Goal: Task Accomplishment & Management: Manage account settings

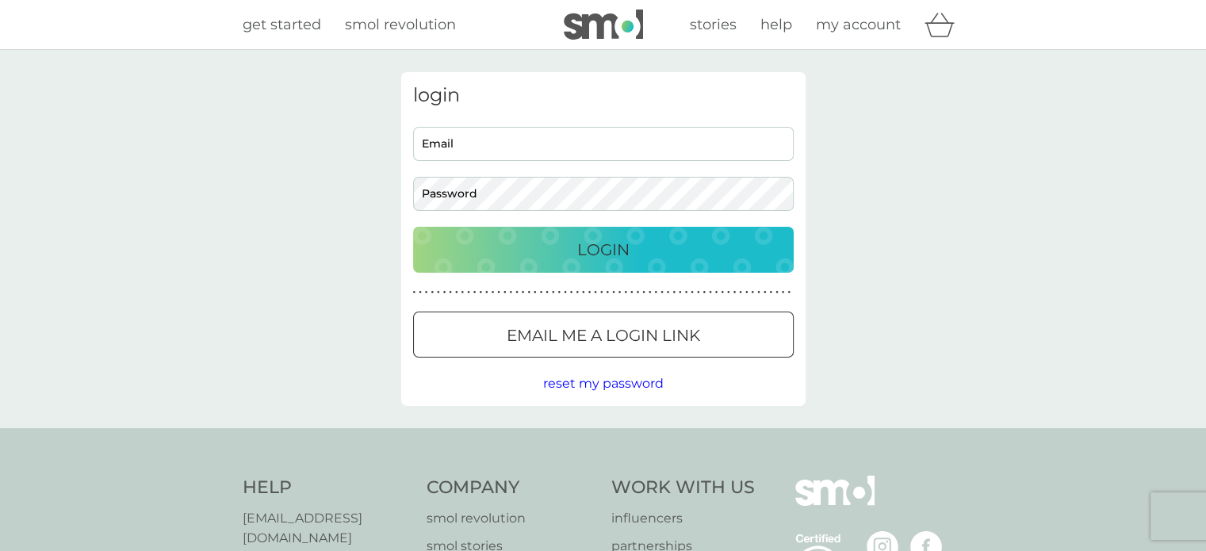
type input "chainslin@gmail.com"
click at [510, 142] on input "chainslin@gmail.com" at bounding box center [603, 144] width 380 height 34
click at [445, 237] on div "Login" at bounding box center [603, 249] width 349 height 25
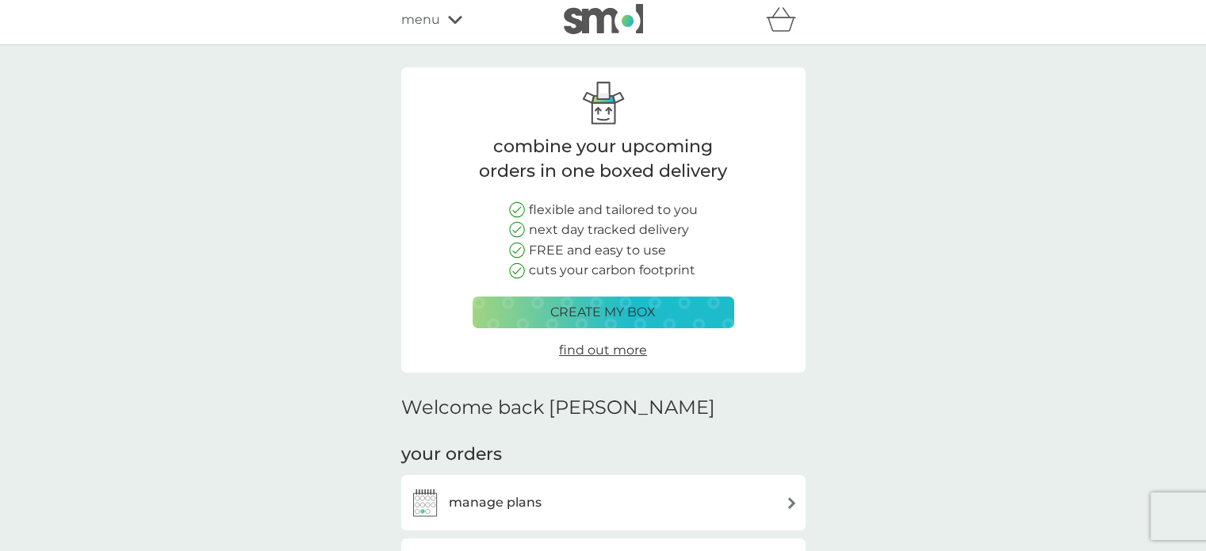
scroll to position [238, 0]
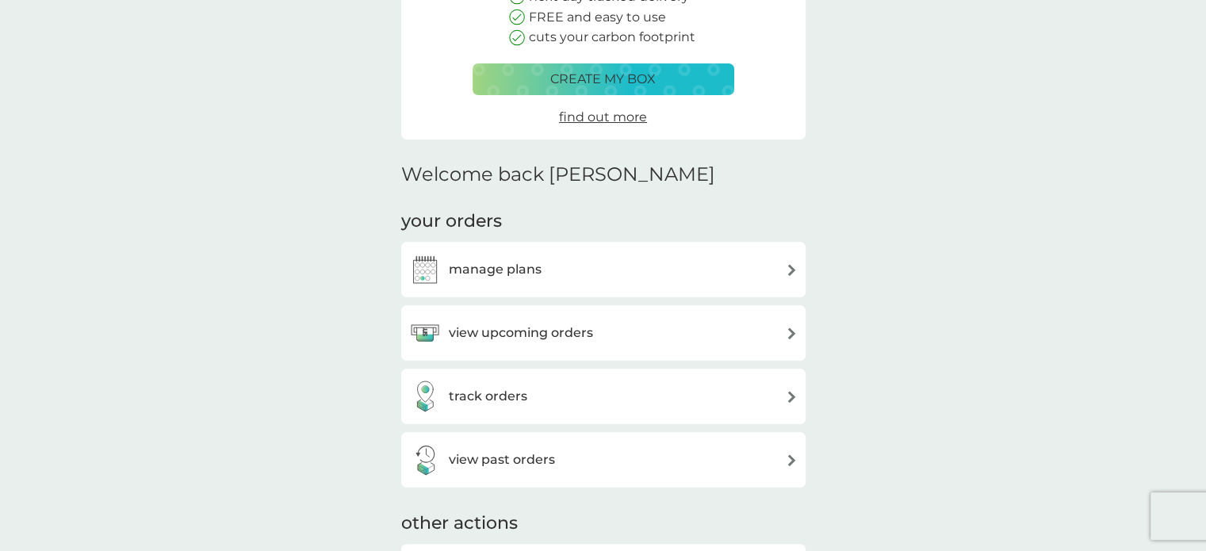
click at [499, 330] on h3 "view upcoming orders" at bounding box center [521, 333] width 144 height 21
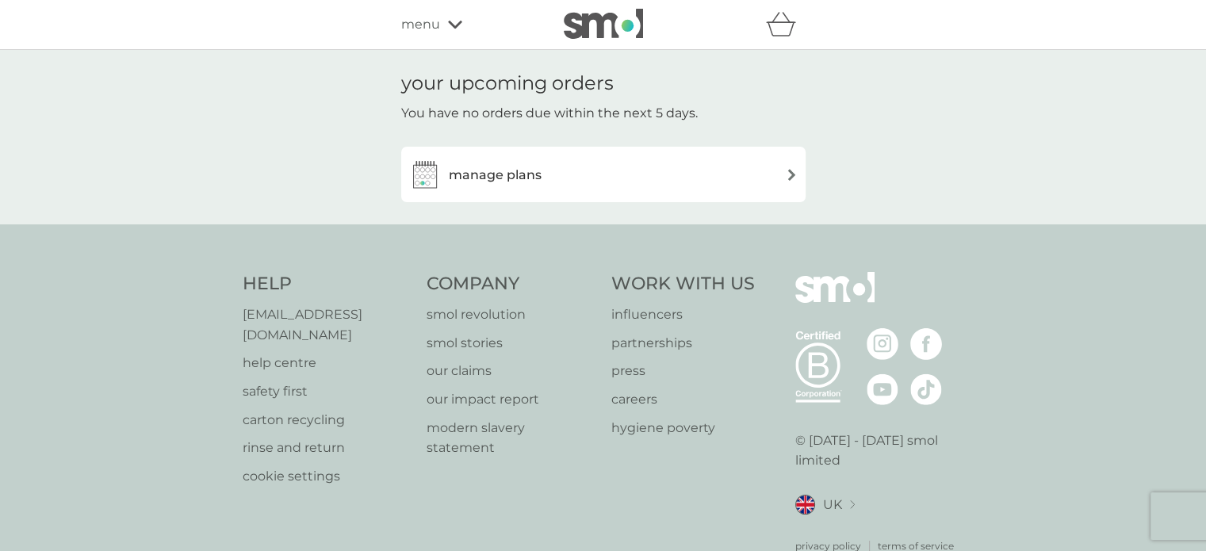
click at [543, 179] on div "manage plans" at bounding box center [603, 175] width 388 height 32
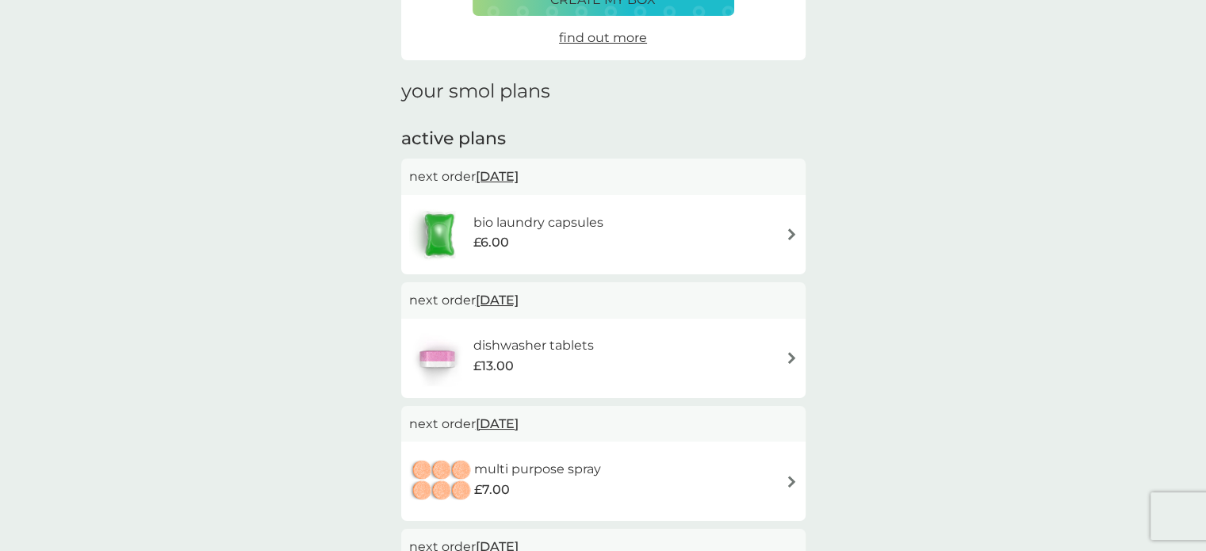
scroll to position [159, 0]
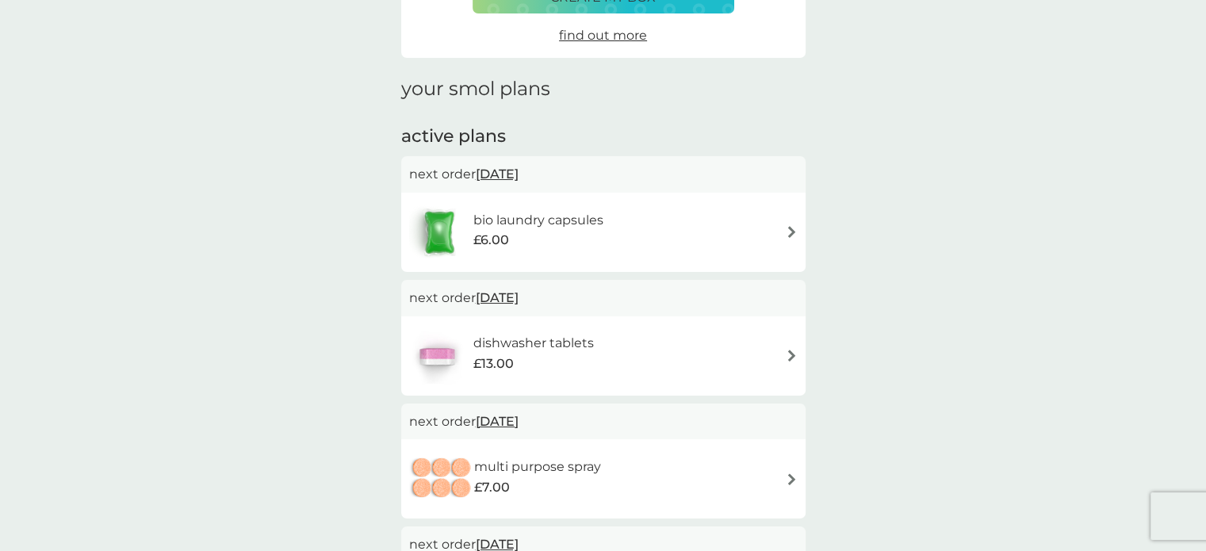
click at [530, 238] on div "£6.00" at bounding box center [538, 240] width 130 height 21
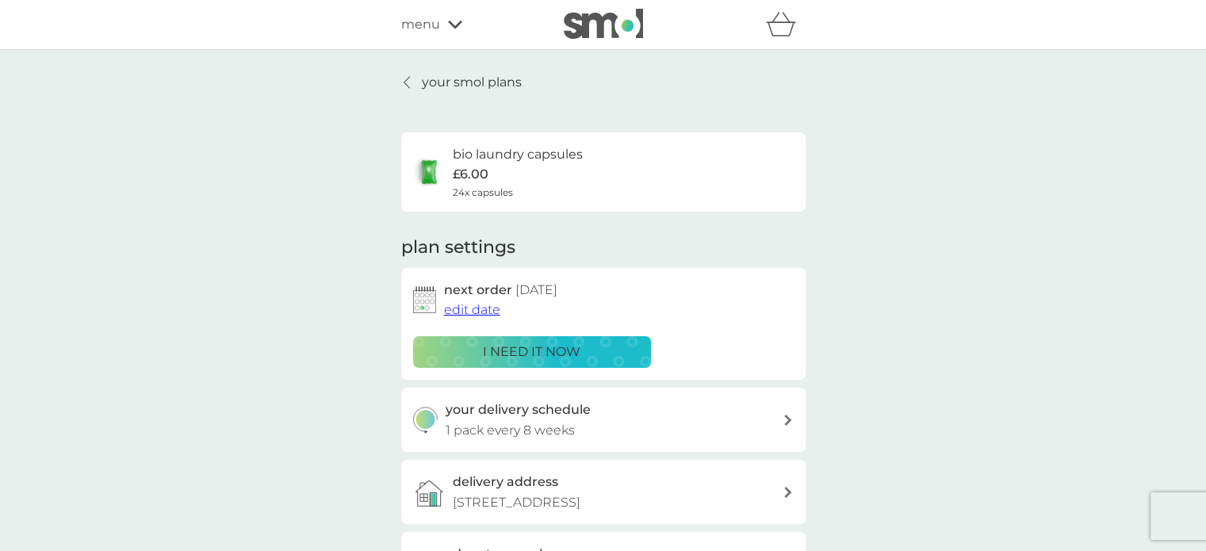
click at [433, 174] on img at bounding box center [429, 172] width 32 height 32
click at [484, 192] on span "24x capsules" at bounding box center [483, 192] width 60 height 15
click at [407, 84] on icon at bounding box center [406, 82] width 6 height 13
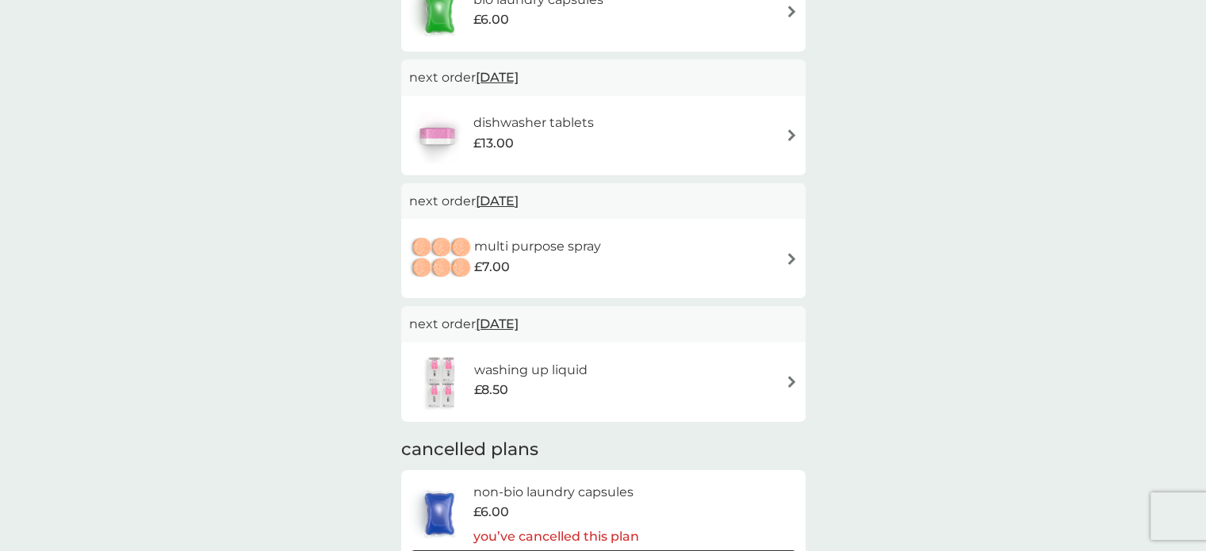
scroll to position [238, 0]
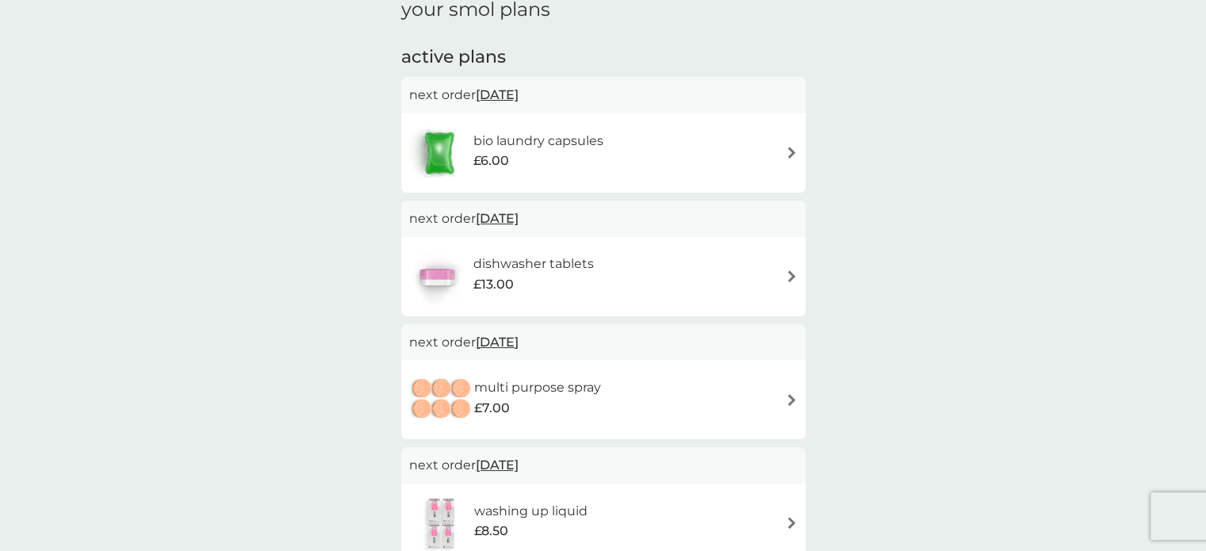
click at [797, 155] on div "bio laundry capsules £6.00" at bounding box center [603, 152] width 404 height 79
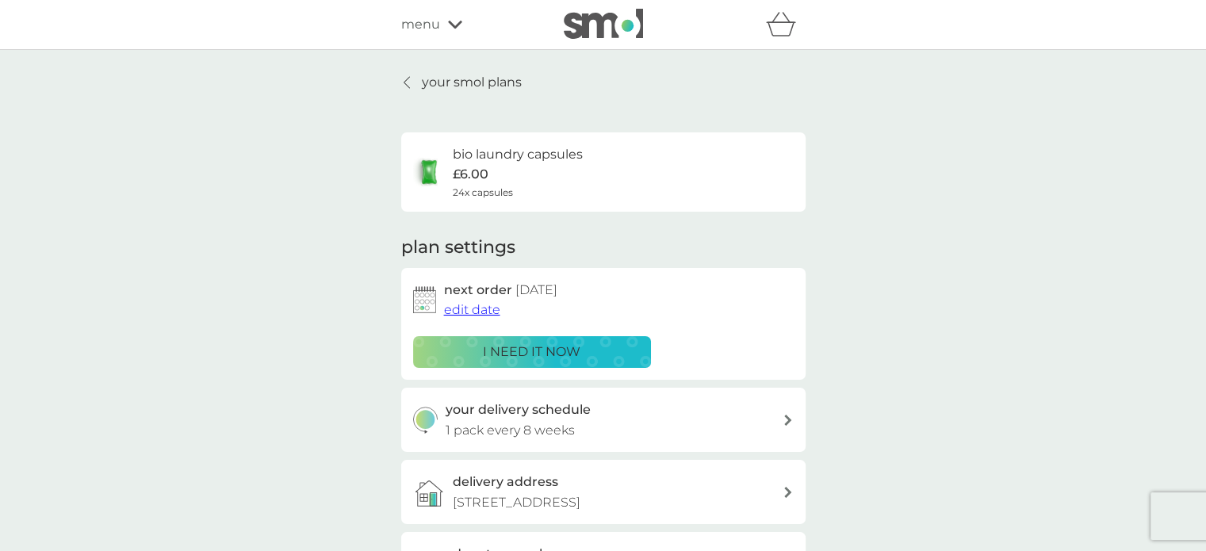
click at [495, 158] on h6 "bio laundry capsules" at bounding box center [518, 154] width 130 height 21
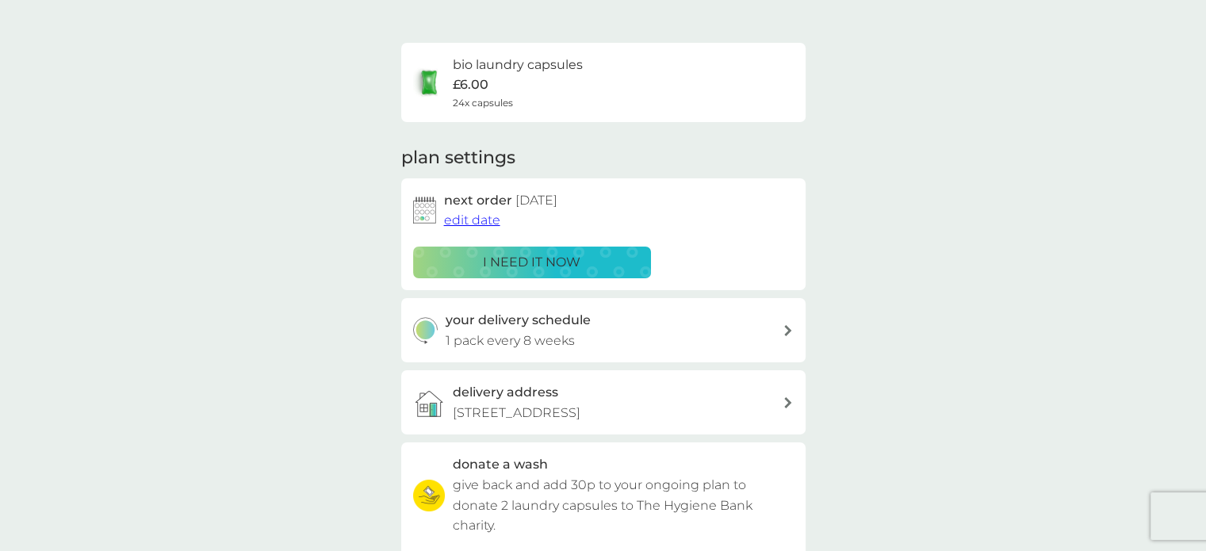
scroll to position [159, 0]
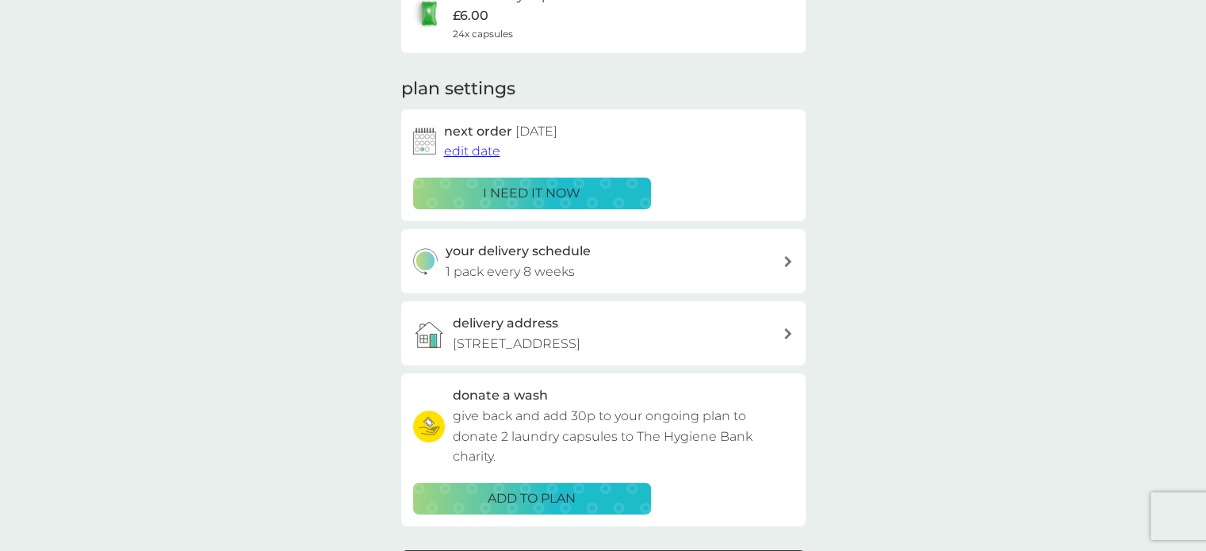
click at [526, 262] on p "1 pack every 8 weeks" at bounding box center [509, 272] width 129 height 21
select select "56"
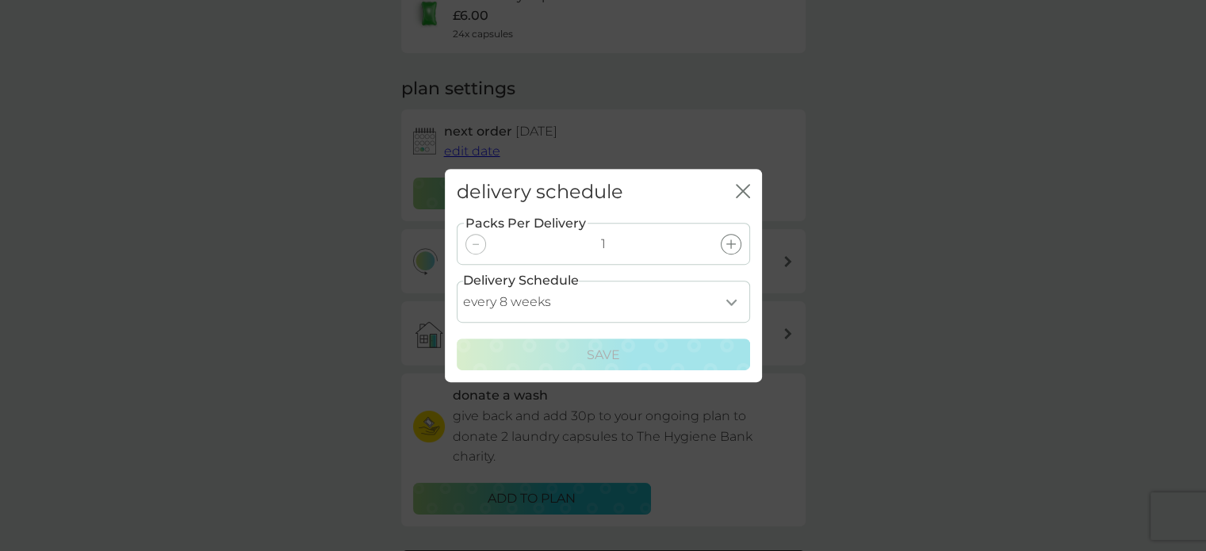
click at [730, 246] on icon at bounding box center [731, 244] width 10 height 10
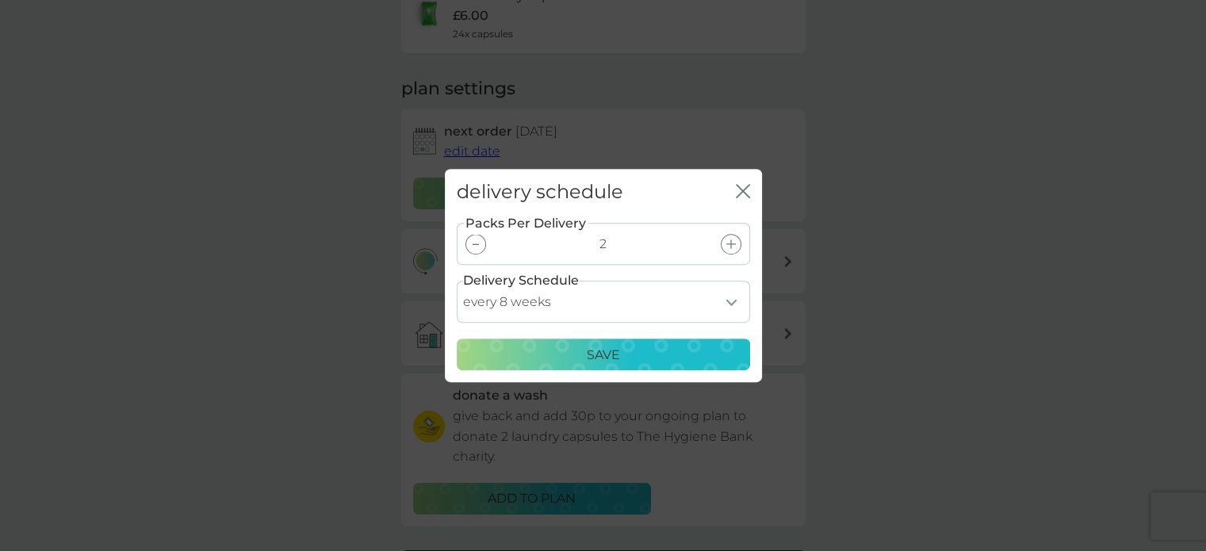
click at [605, 356] on p "Save" at bounding box center [603, 355] width 33 height 21
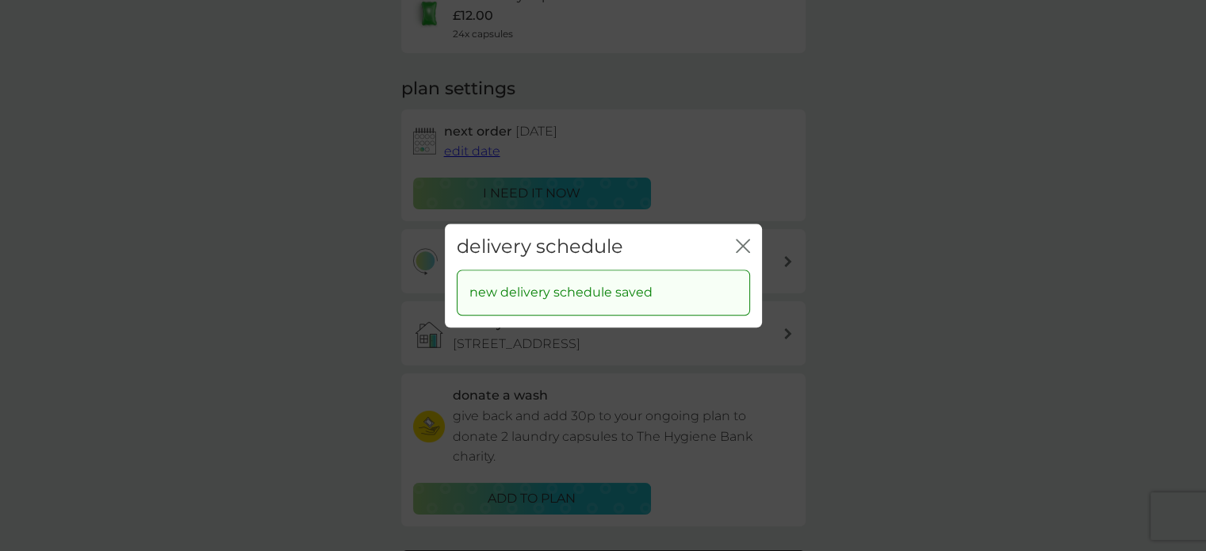
click at [740, 247] on icon "close" at bounding box center [743, 246] width 14 height 14
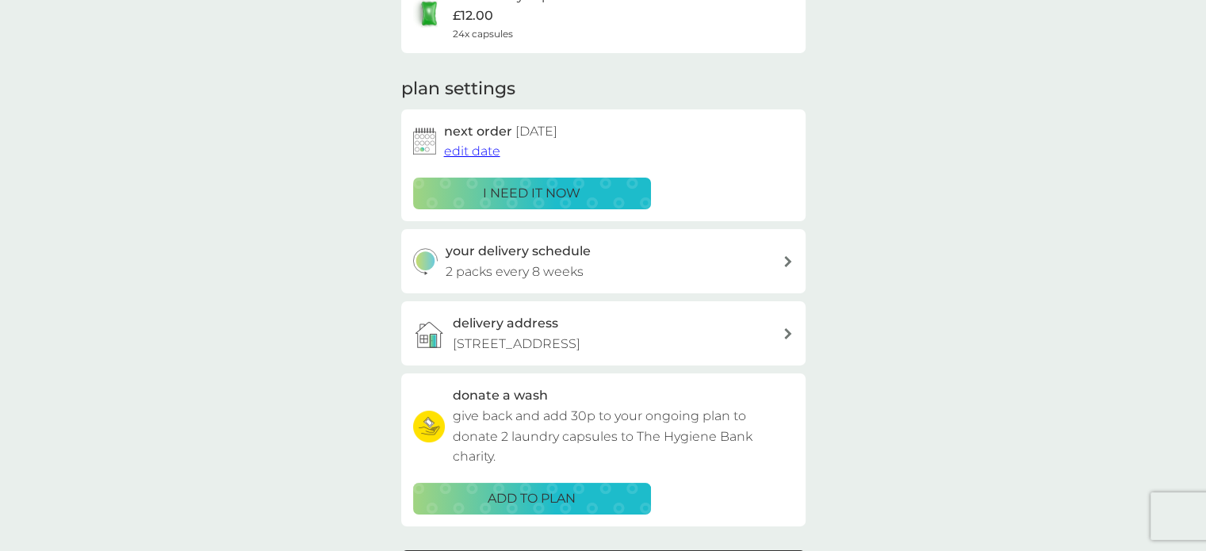
click at [479, 155] on span "edit date" at bounding box center [472, 150] width 56 height 15
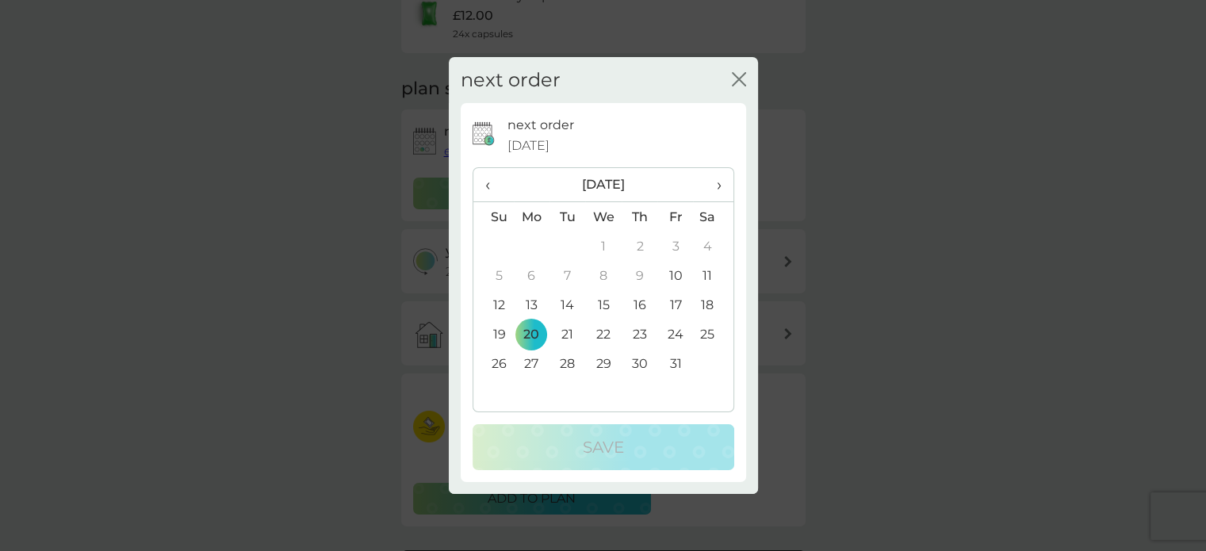
click at [533, 306] on td "13" at bounding box center [532, 304] width 36 height 29
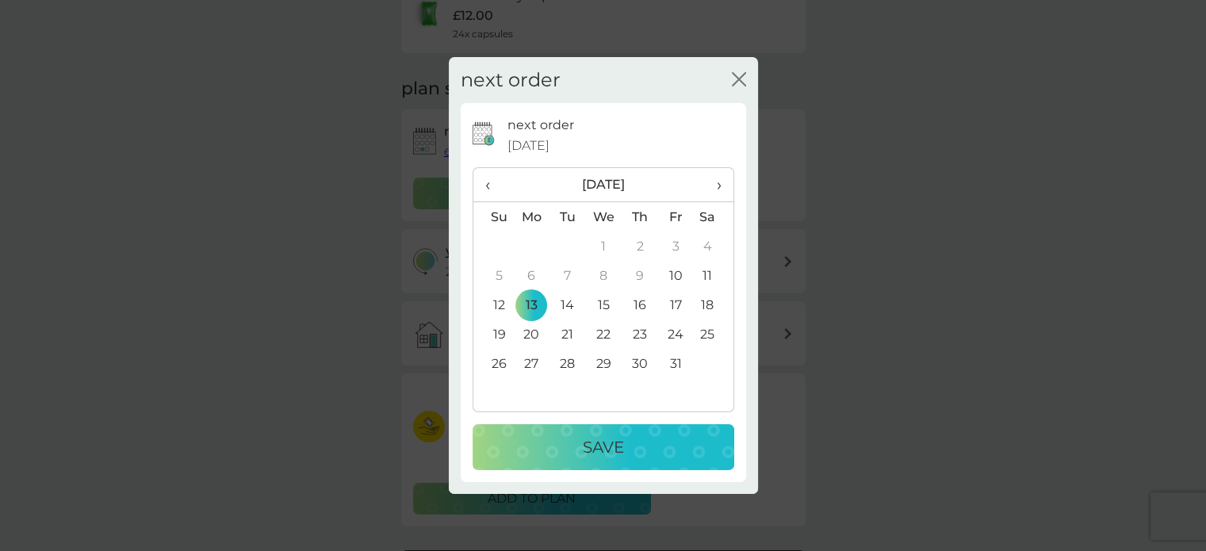
click at [573, 450] on div "Save" at bounding box center [603, 446] width 230 height 25
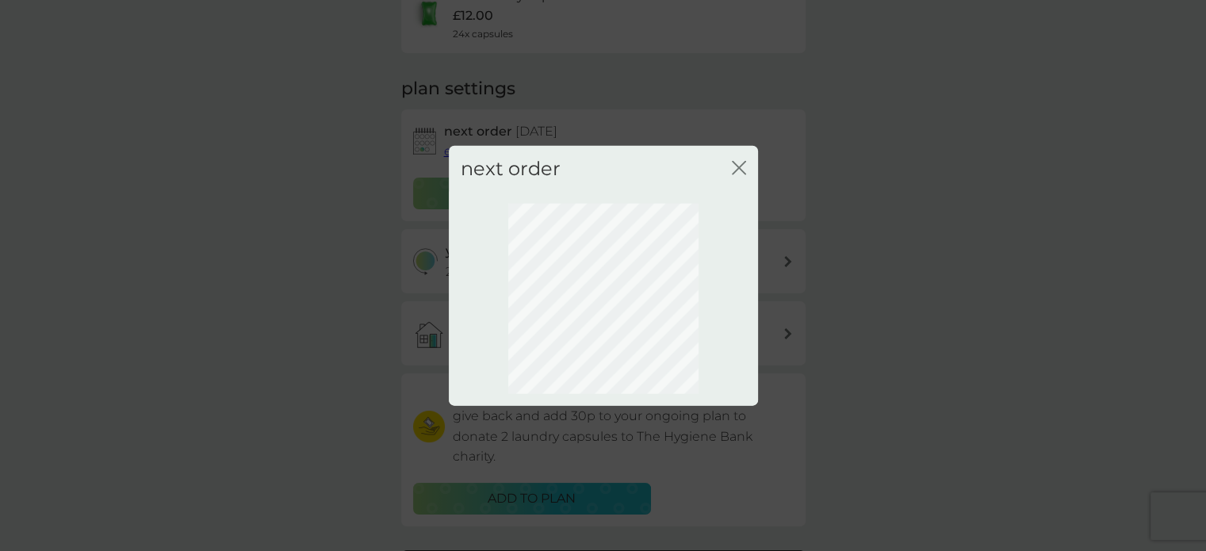
scroll to position [113, 0]
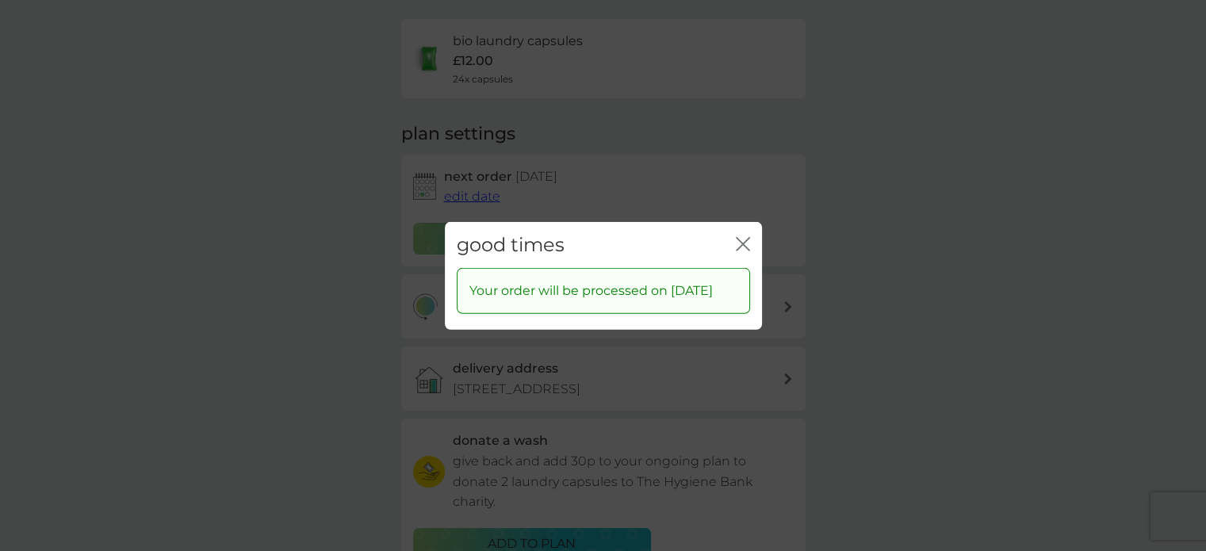
click at [745, 236] on icon "close" at bounding box center [743, 243] width 14 height 14
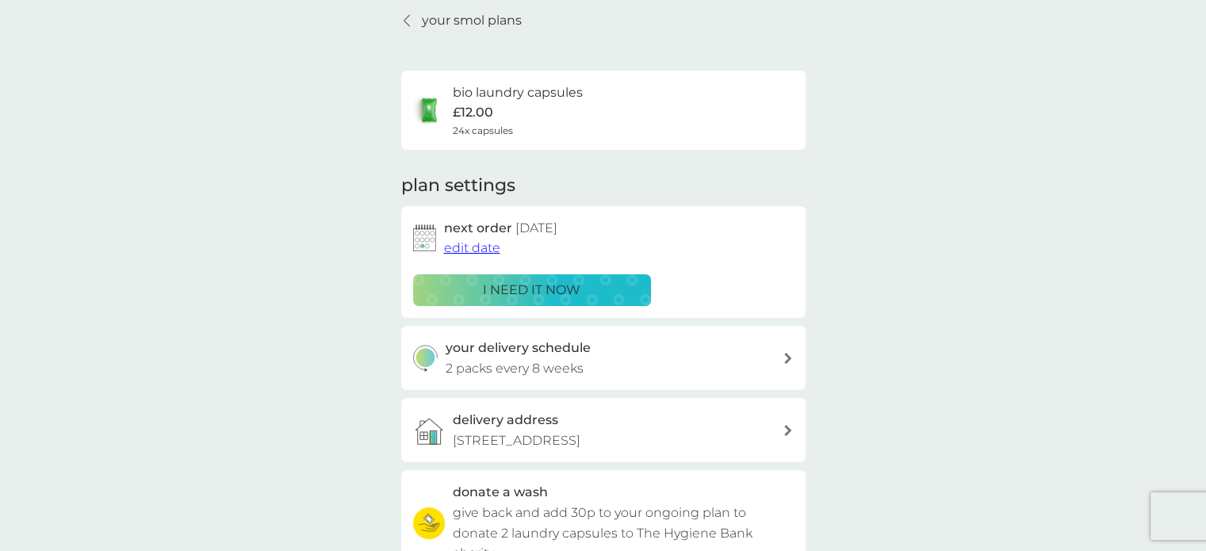
scroll to position [34, 0]
